Goal: Check status: Check status

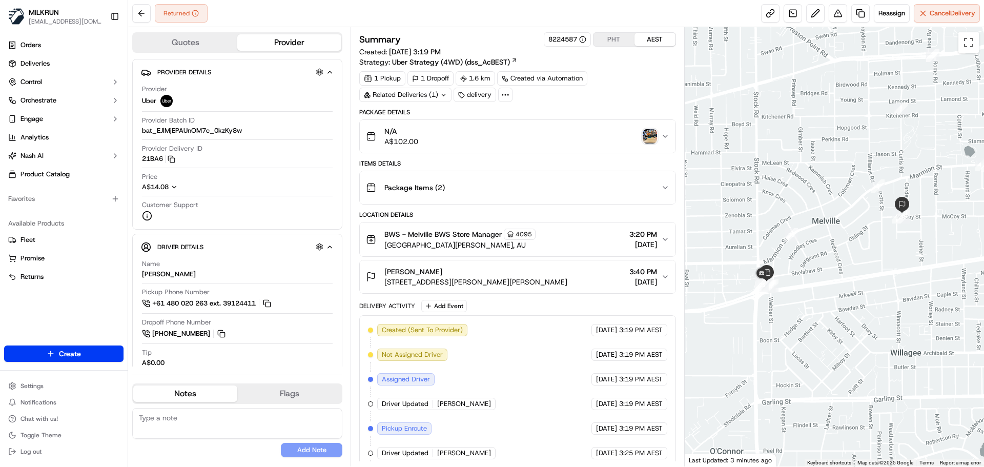
scroll to position [203, 0]
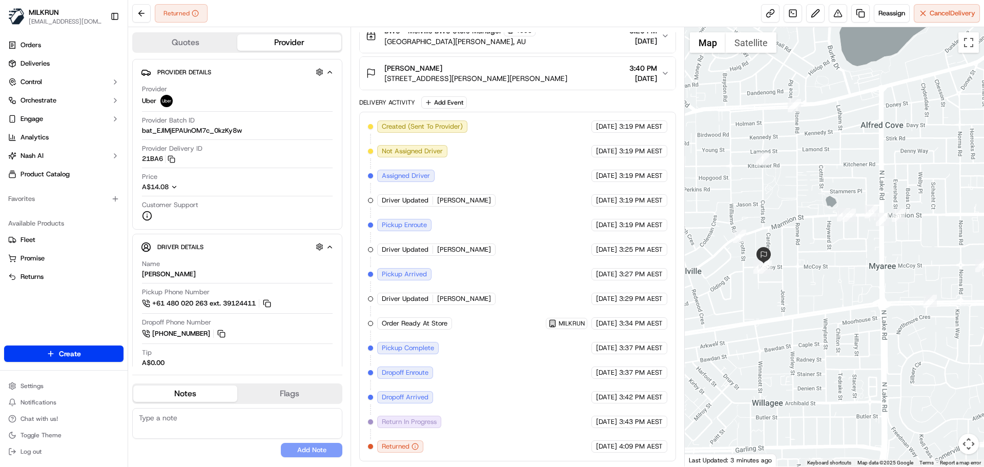
drag, startPoint x: 857, startPoint y: 160, endPoint x: 817, endPoint y: 210, distance: 64.1
click at [817, 210] on div at bounding box center [834, 246] width 300 height 439
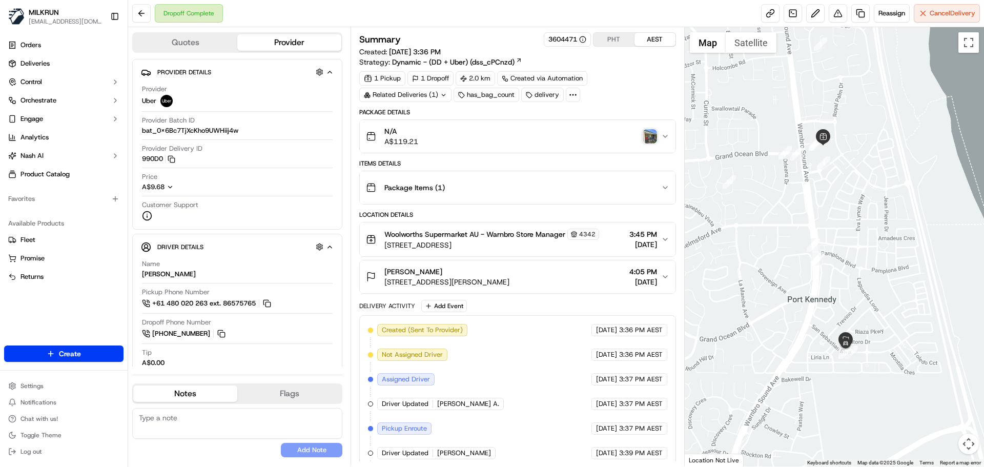
click at [577, 175] on button "Package Items ( 1 )" at bounding box center [517, 187] width 315 height 33
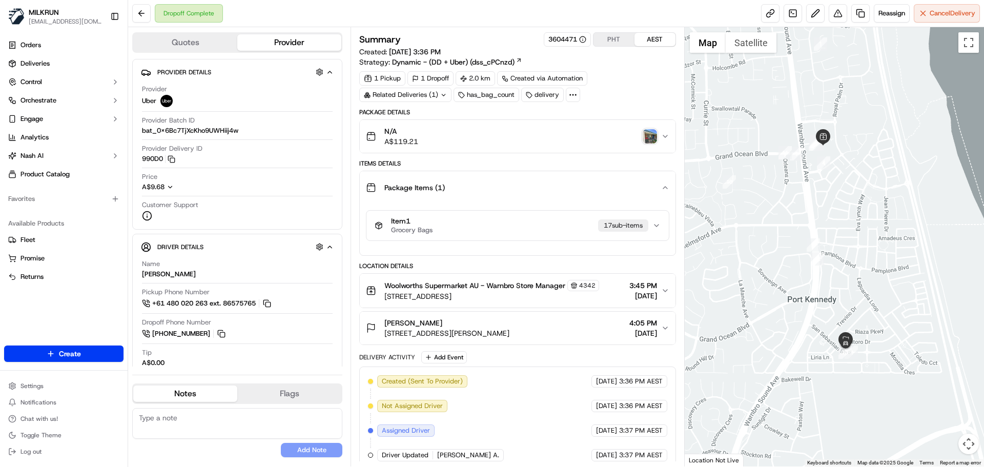
click at [574, 182] on div "Package Items ( 1 )" at bounding box center [513, 187] width 295 height 20
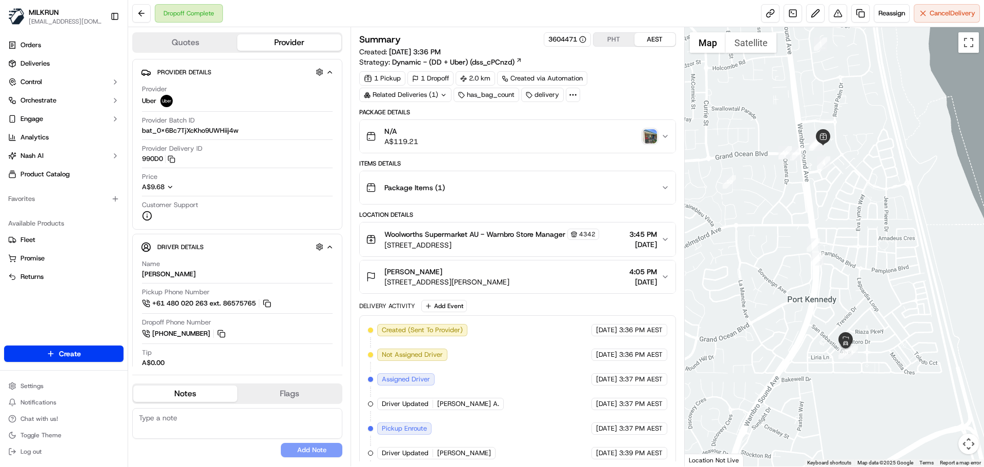
click at [591, 168] on div "Items Details Package Items ( 1 )" at bounding box center [517, 181] width 316 height 45
click at [592, 192] on div "Package Items ( 1 )" at bounding box center [513, 187] width 295 height 20
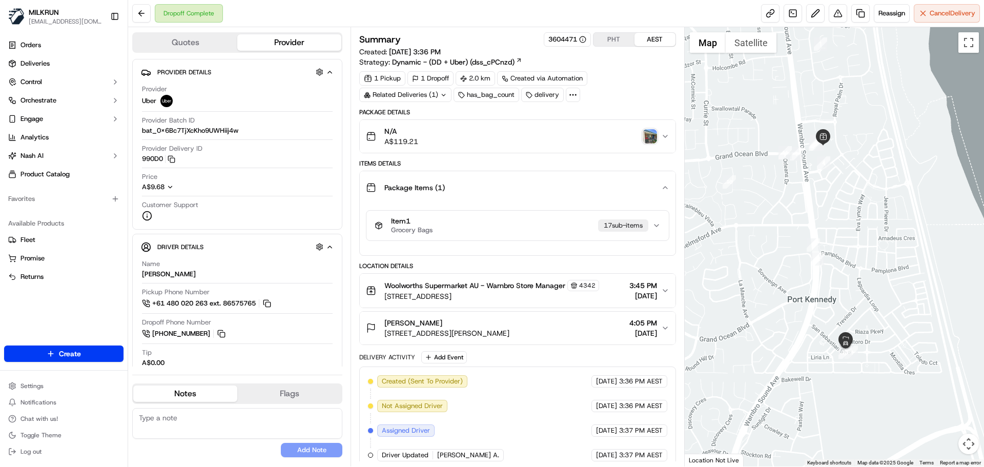
click at [597, 237] on button "Item 1 Grocery Bags 17 sub-item s" at bounding box center [517, 226] width 302 height 30
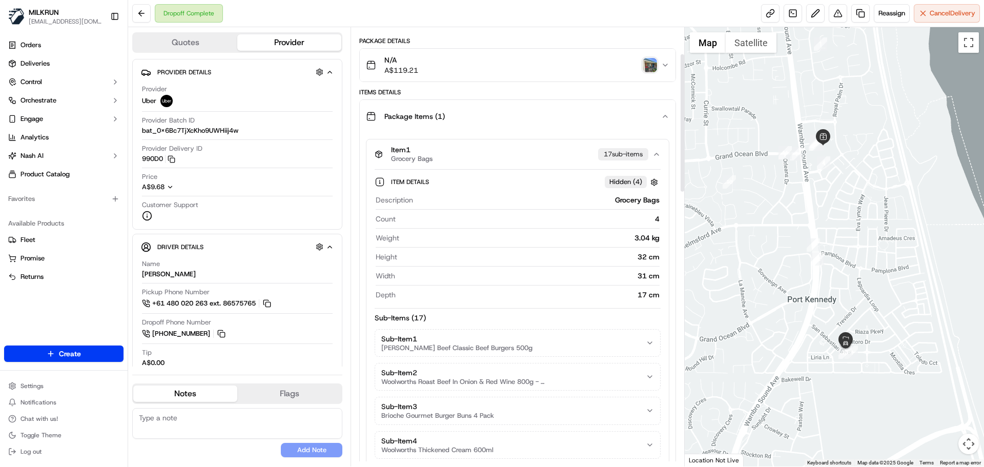
scroll to position [102, 0]
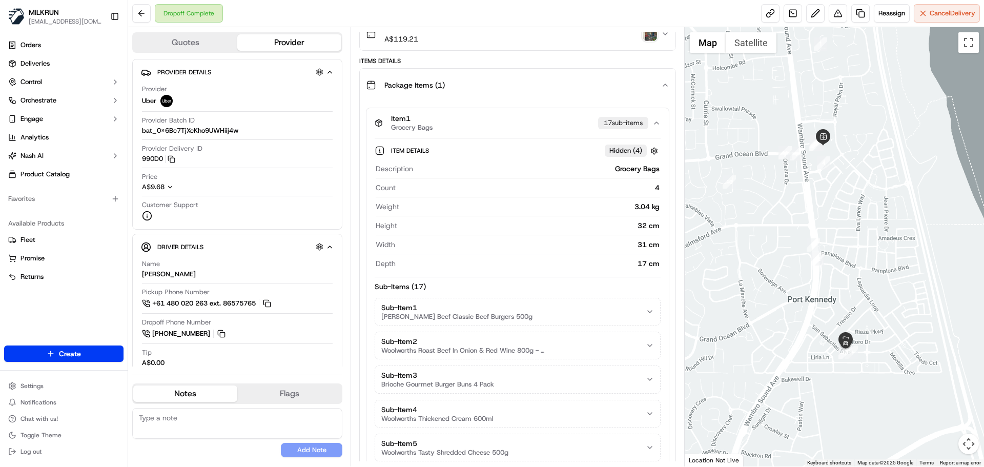
click at [603, 39] on div "N/A A$119.21" at bounding box center [513, 34] width 295 height 20
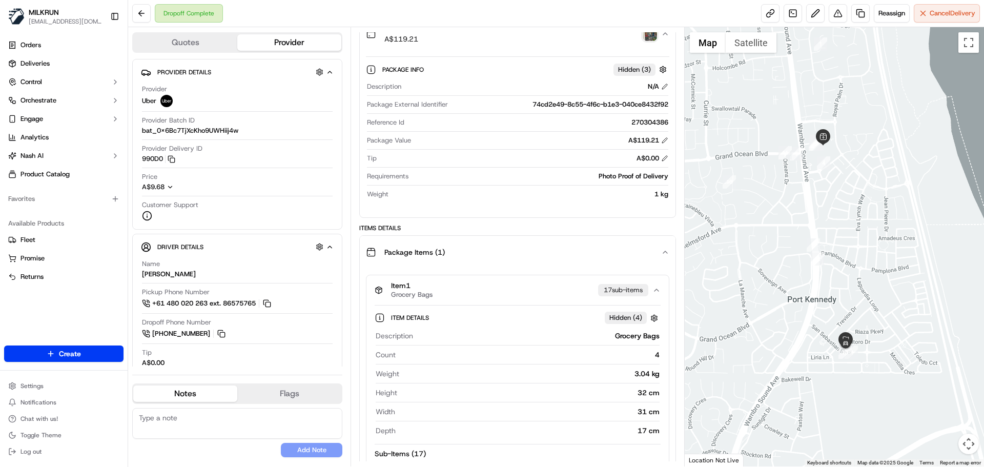
click at [652, 39] on img "button" at bounding box center [649, 34] width 14 height 14
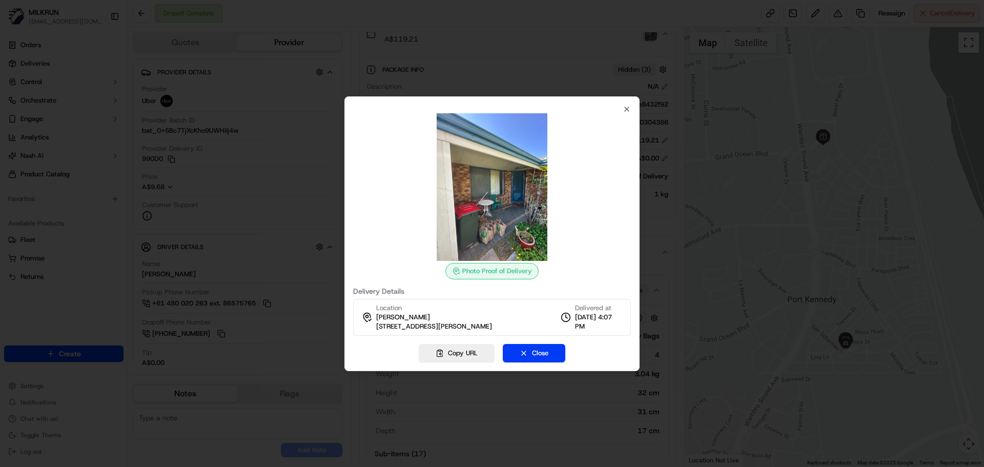
click at [635, 109] on div "Photo Proof of Delivery Delivery Details Location saph gardner 35 San Sebastian…" at bounding box center [491, 233] width 295 height 275
click at [629, 112] on icon "button" at bounding box center [626, 109] width 8 height 8
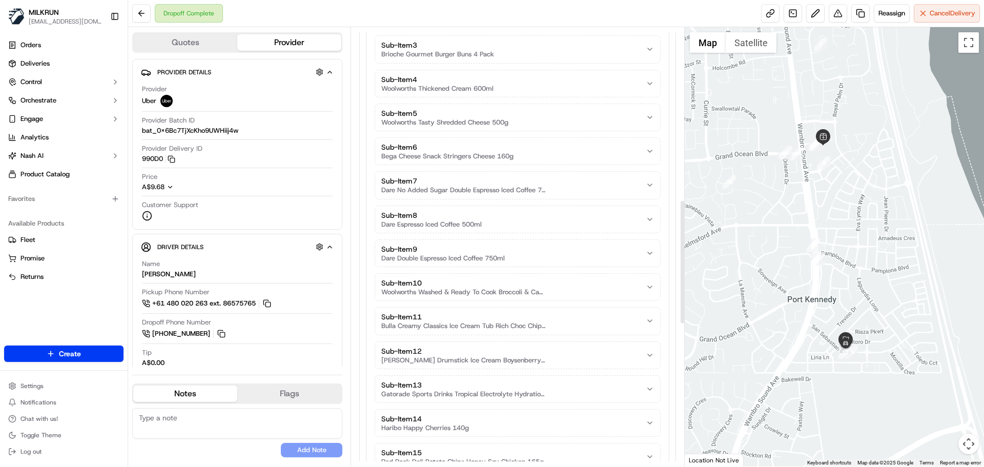
scroll to position [609, 0]
